Goal: Check status: Check status

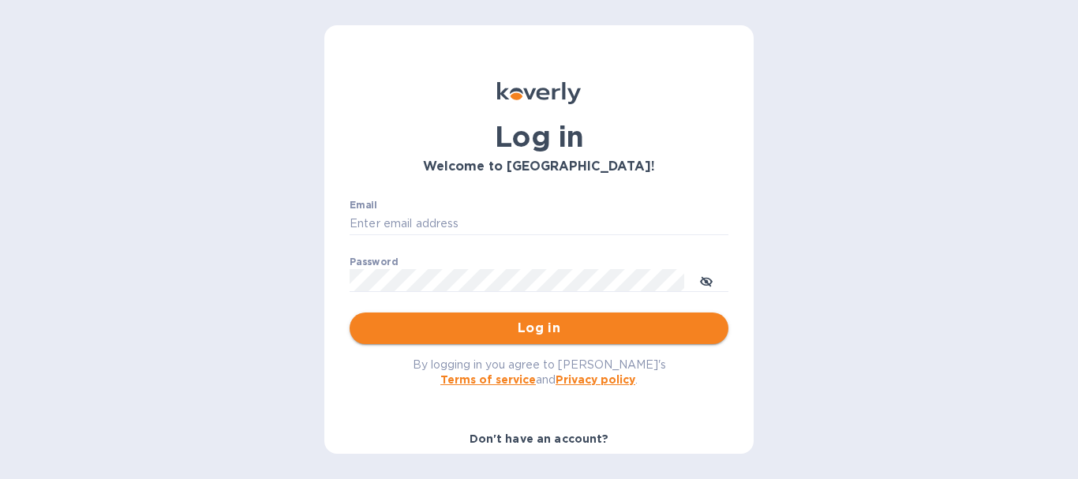
type input "[EMAIL_ADDRESS][DOMAIN_NAME]"
click at [555, 337] on span "Log in" at bounding box center [538, 328] width 353 height 19
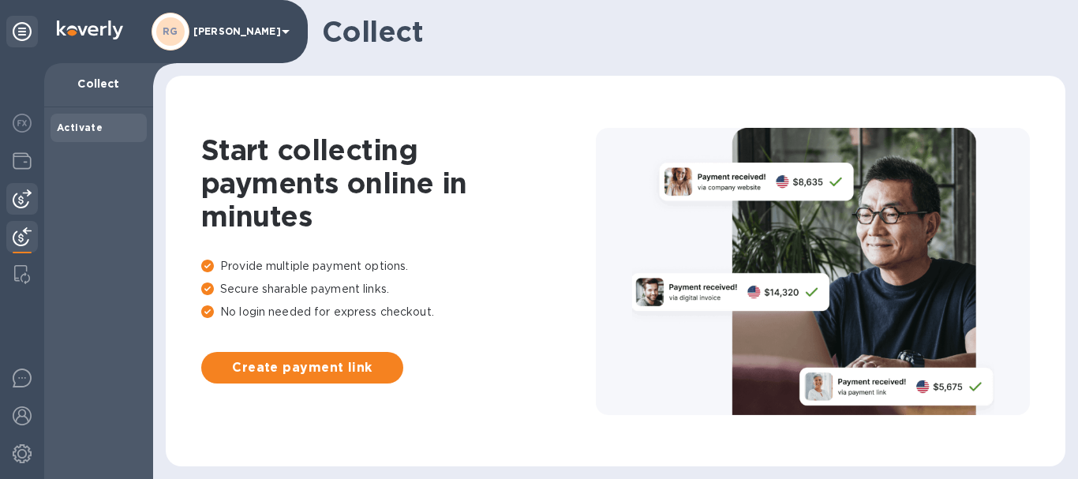
click at [26, 200] on img at bounding box center [22, 198] width 19 height 19
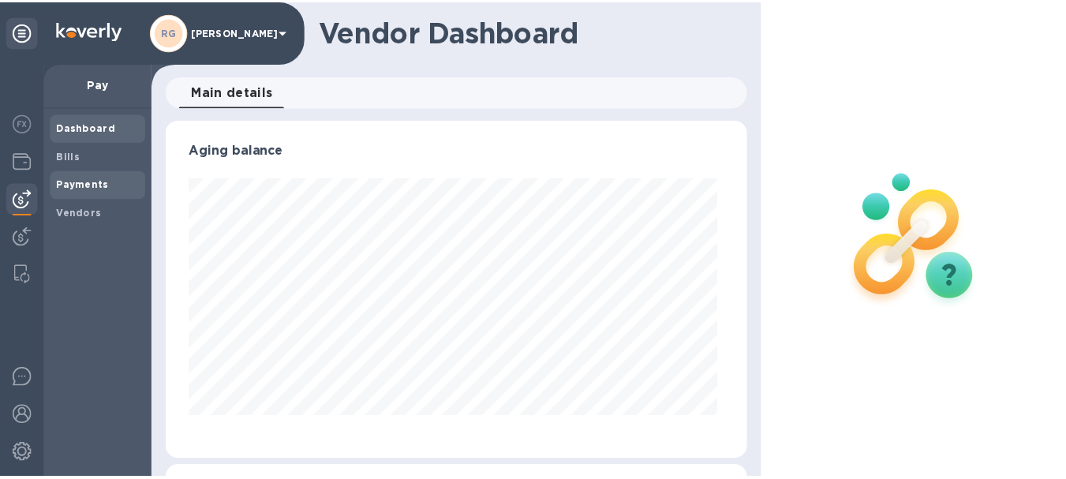
scroll to position [341, 582]
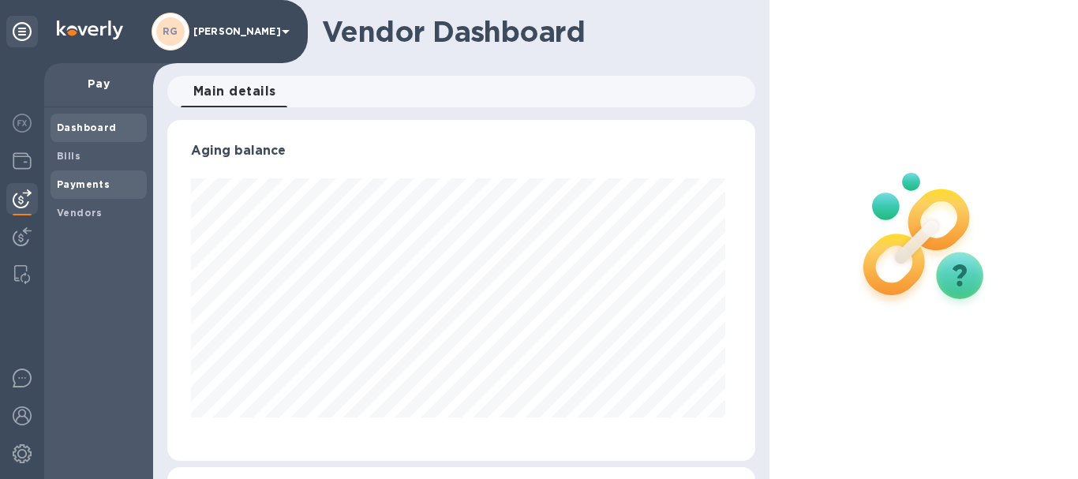
click at [80, 184] on b "Payments" at bounding box center [83, 184] width 53 height 12
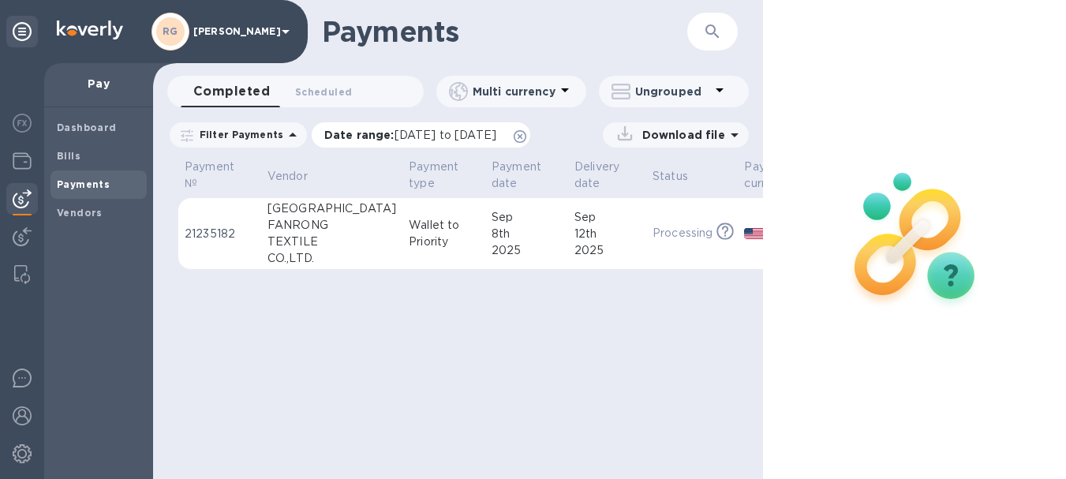
click at [492, 135] on span "[DATE] to [DATE]" at bounding box center [445, 135] width 102 height 13
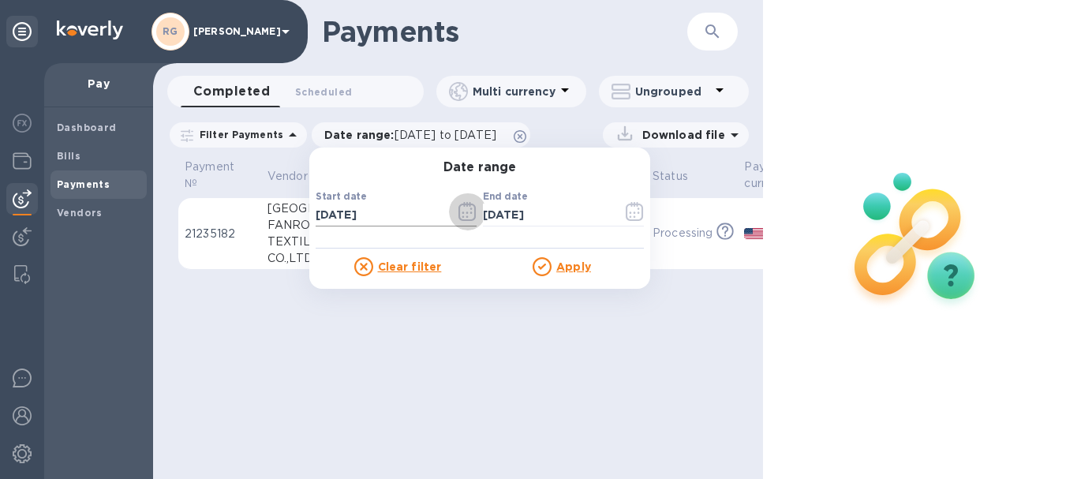
click at [458, 205] on icon "button" at bounding box center [466, 211] width 17 height 19
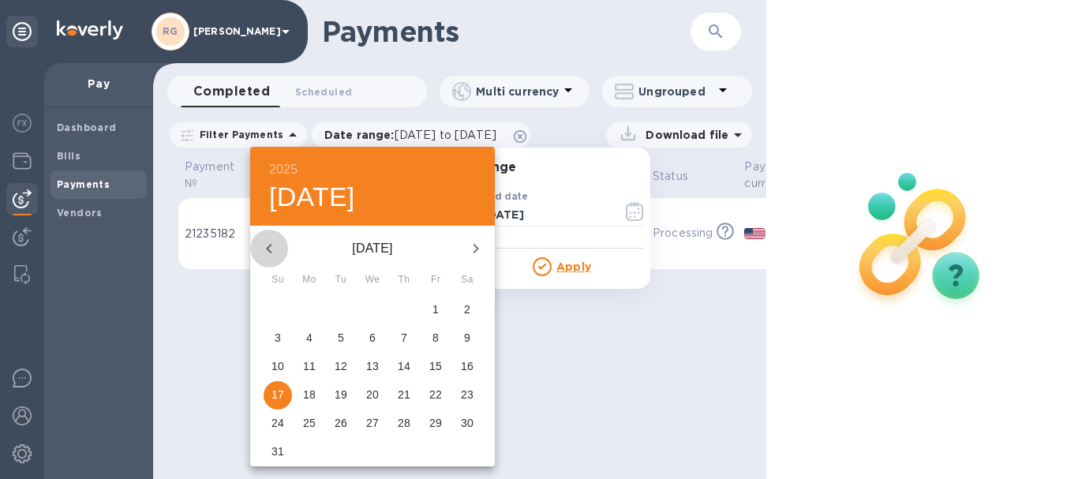
click at [269, 251] on icon "button" at bounding box center [269, 248] width 19 height 19
click at [267, 246] on icon "button" at bounding box center [269, 248] width 19 height 19
click at [275, 306] on p "1" at bounding box center [278, 309] width 6 height 16
type input "[DATE]"
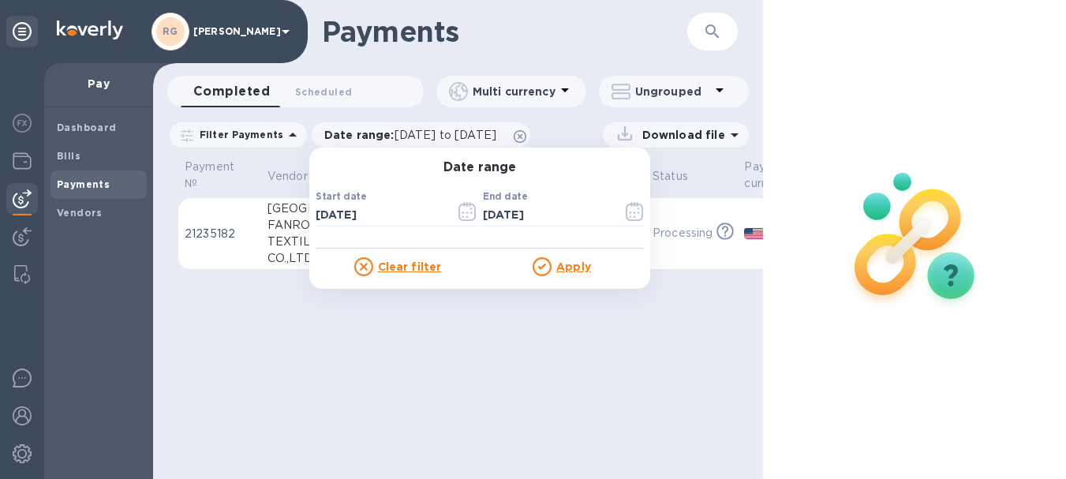
click at [572, 264] on u "Apply" at bounding box center [573, 266] width 35 height 13
